Goal: Use online tool/utility: Utilize a website feature to perform a specific function

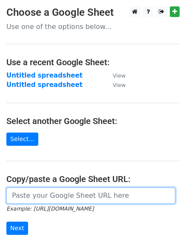
click at [88, 199] on input "url" at bounding box center [90, 195] width 169 height 16
paste input "[URL][DOMAIN_NAME]"
type input "[URL][DOMAIN_NAME]"
click at [6, 221] on input "Next" at bounding box center [17, 227] width 22 height 13
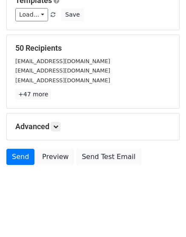
scroll to position [128, 0]
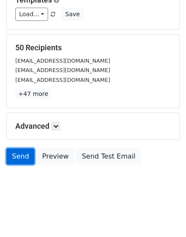
click at [14, 150] on link "Send" at bounding box center [20, 156] width 28 height 16
